Goal: Find specific page/section: Find specific page/section

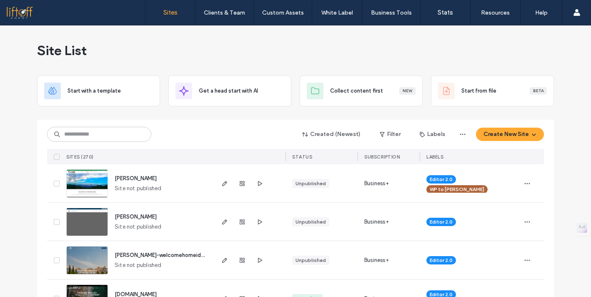
click at [276, 59] on div "Site List" at bounding box center [295, 50] width 517 height 50
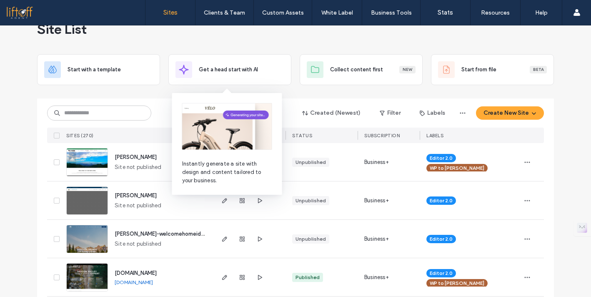
scroll to position [22, 0]
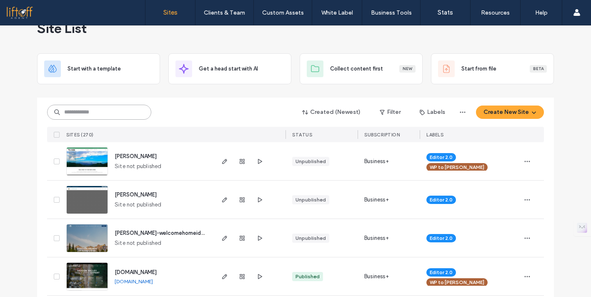
click at [130, 111] on input at bounding box center [99, 112] width 104 height 15
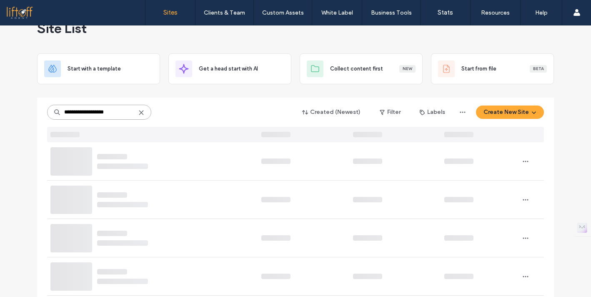
scroll to position [0, 0]
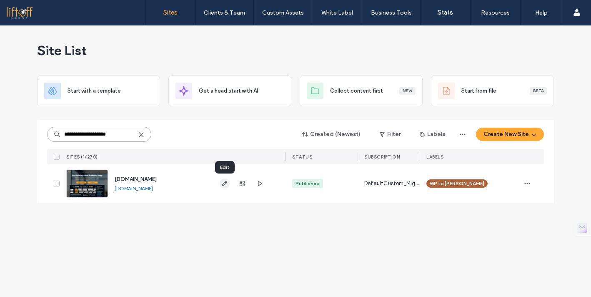
type input "**********"
click at [226, 184] on icon "button" at bounding box center [224, 183] width 7 height 7
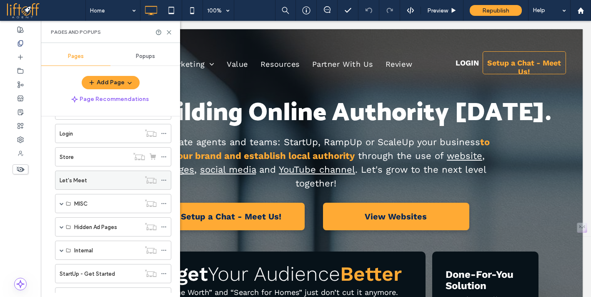
scroll to position [163, 0]
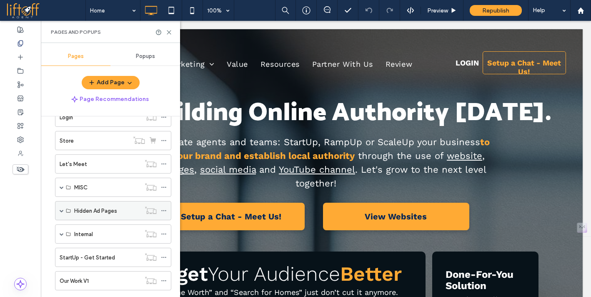
click at [61, 213] on span at bounding box center [62, 210] width 4 height 18
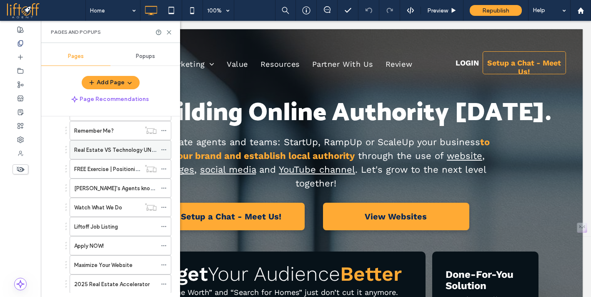
scroll to position [378, 0]
click at [92, 267] on label "Maximize Your Website" at bounding box center [103, 264] width 58 height 15
click at [169, 29] on div at bounding box center [295, 148] width 591 height 297
click at [169, 30] on div at bounding box center [295, 148] width 591 height 297
click at [169, 31] on icon at bounding box center [169, 32] width 6 height 6
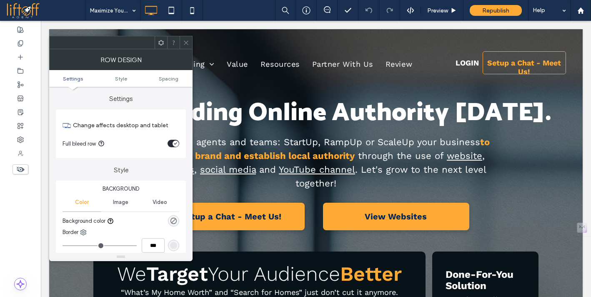
click at [185, 43] on icon at bounding box center [186, 43] width 6 height 6
